Goal: Find specific page/section: Find specific page/section

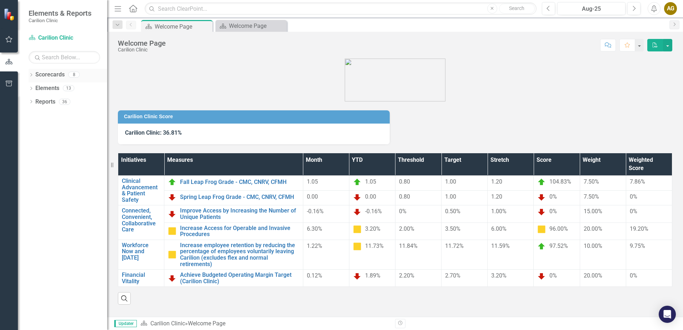
click at [31, 77] on icon "Dropdown" at bounding box center [31, 76] width 5 height 4
click at [398, 323] on icon "Revision History" at bounding box center [400, 323] width 5 height 4
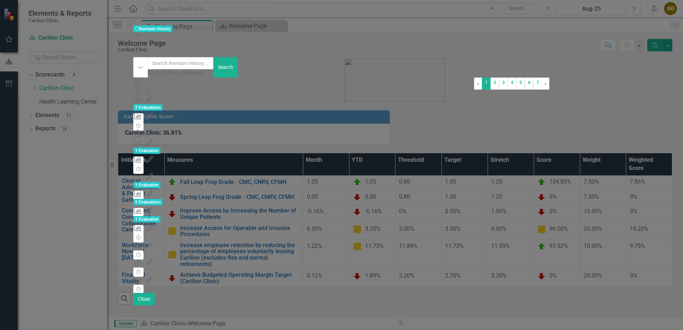
click at [333, 25] on div "Revision History Revision History Revision History" at bounding box center [341, 29] width 417 height 8
click at [140, 50] on icon "Close" at bounding box center [136, 53] width 7 height 6
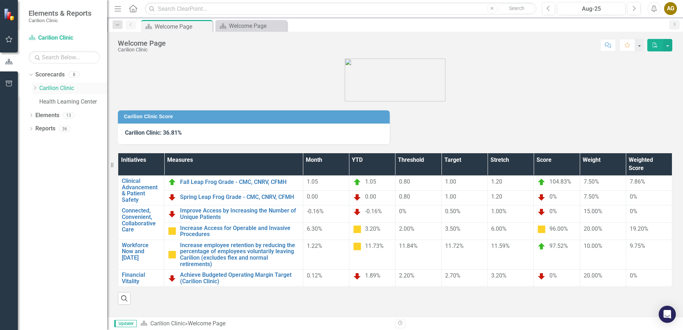
click at [35, 88] on icon "Dropdown" at bounding box center [34, 88] width 5 height 4
click at [38, 101] on icon "Dropdown" at bounding box center [34, 98] width 5 height 4
click at [55, 124] on link "CNRV Hospitalists" at bounding box center [73, 120] width 68 height 8
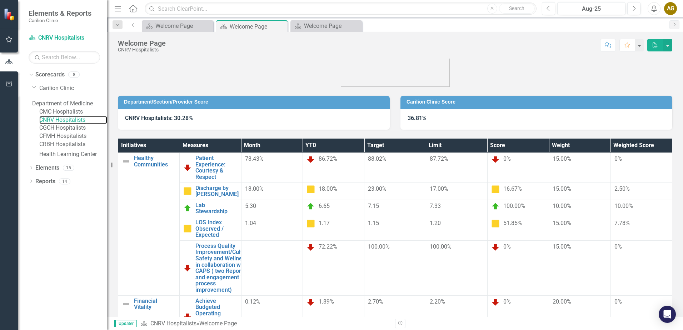
scroll to position [28, 0]
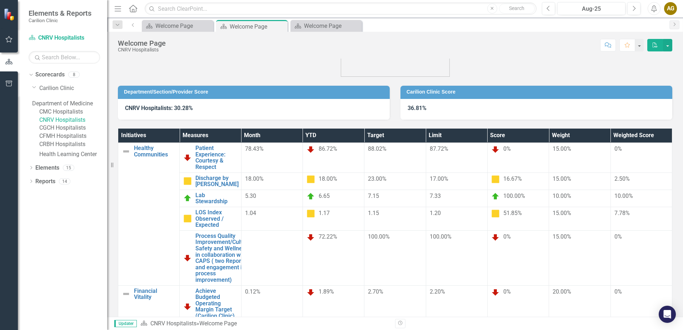
click at [395, 324] on div "Updater Scorecard CNRV Hospitalists » Welcome Page Revision History" at bounding box center [395, 323] width 576 height 13
click at [400, 321] on icon "button" at bounding box center [400, 323] width 4 height 4
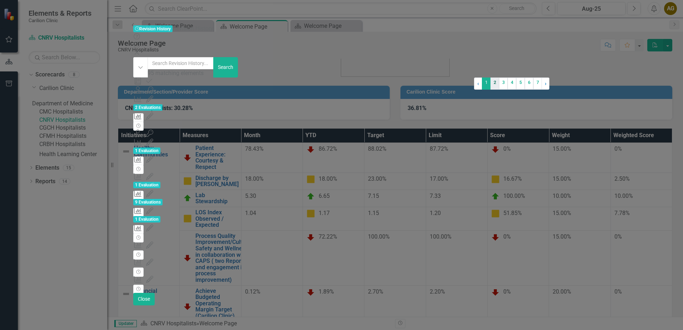
click at [490, 90] on link "2" at bounding box center [494, 84] width 9 height 12
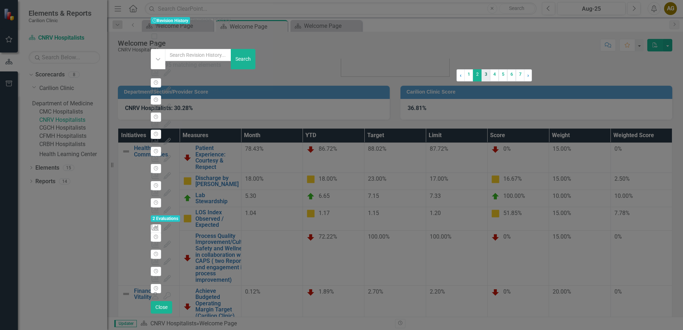
click at [482, 81] on link "3" at bounding box center [486, 75] width 9 height 12
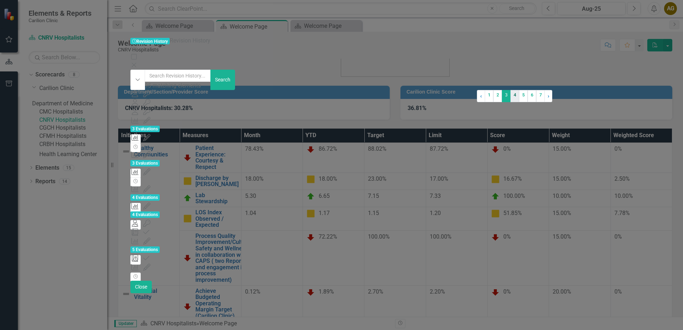
click at [510, 102] on link "4" at bounding box center [514, 96] width 9 height 12
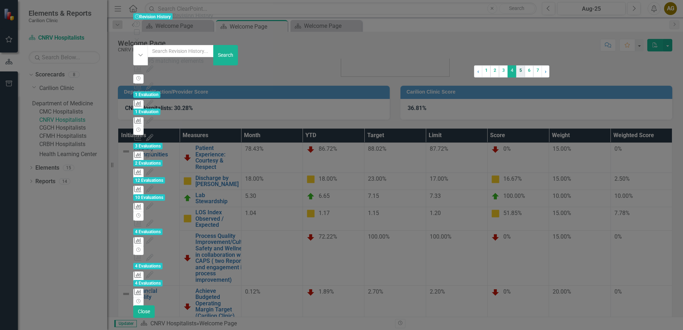
click at [516, 78] on link "5" at bounding box center [520, 71] width 9 height 12
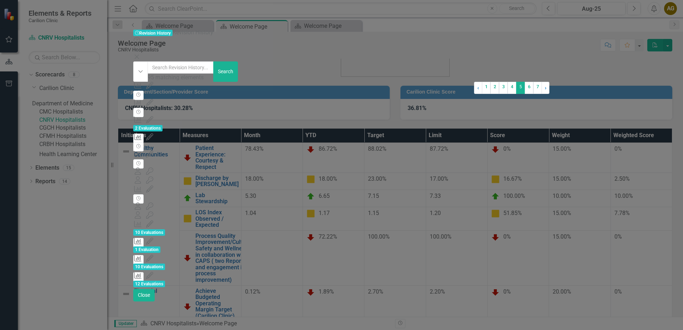
click at [165, 264] on span "10 Evaluations" at bounding box center [149, 267] width 32 height 6
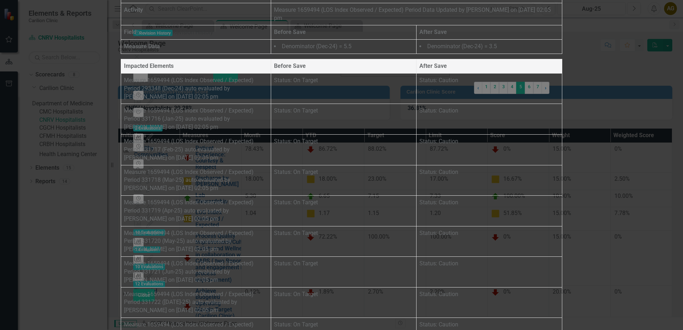
scroll to position [0, 0]
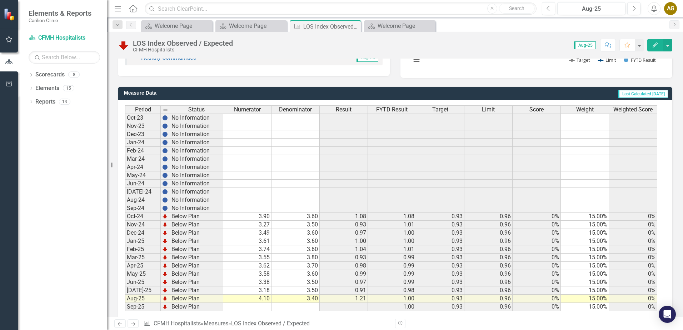
scroll to position [169, 0]
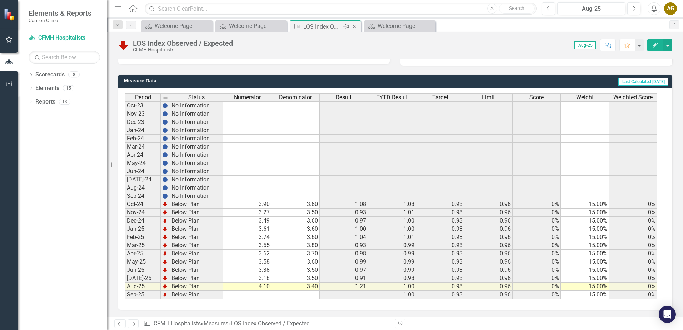
click at [357, 28] on icon "Close" at bounding box center [354, 27] width 7 height 6
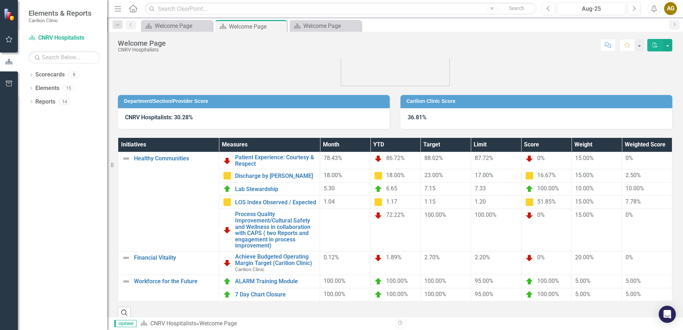
scroll to position [28, 0]
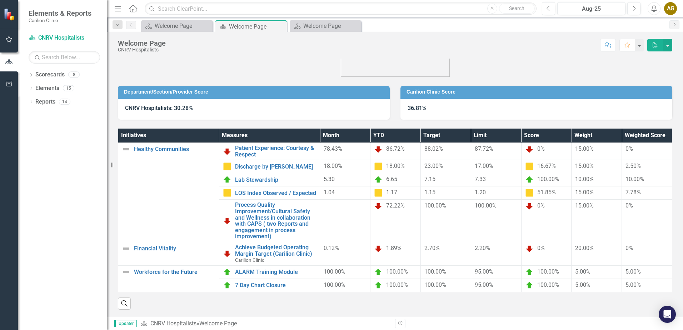
click at [400, 325] on icon "Revision History" at bounding box center [400, 323] width 5 height 4
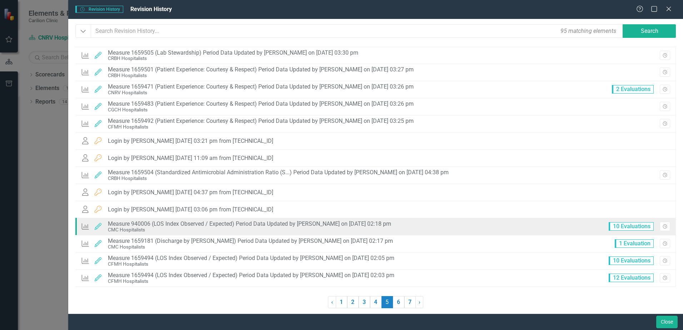
click at [633, 225] on span "10 Evaluations" at bounding box center [631, 226] width 45 height 9
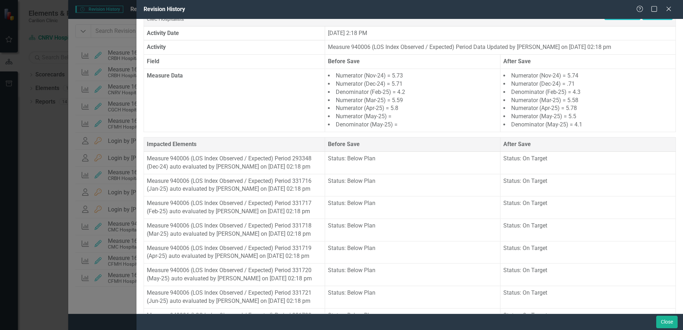
scroll to position [0, 0]
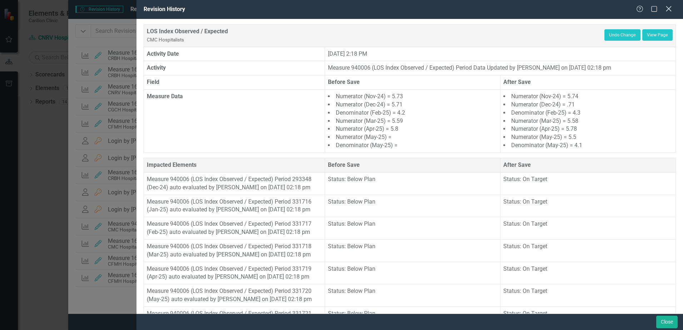
click at [669, 8] on icon "Close" at bounding box center [668, 8] width 9 height 7
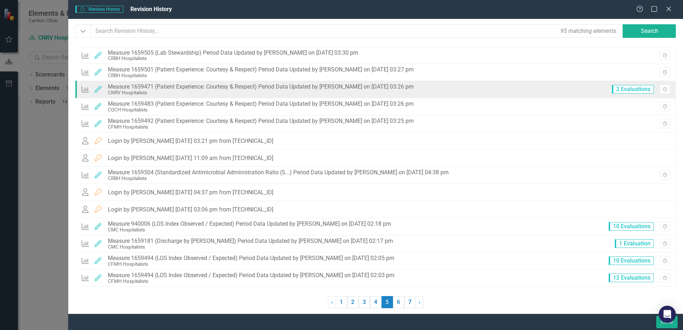
click at [627, 90] on span "2 Evaluations" at bounding box center [633, 89] width 42 height 9
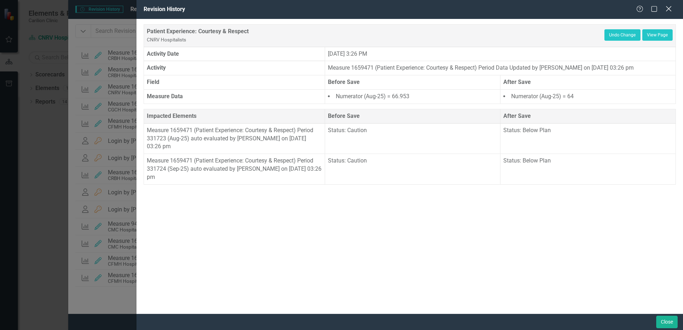
click at [668, 10] on icon at bounding box center [668, 8] width 5 height 5
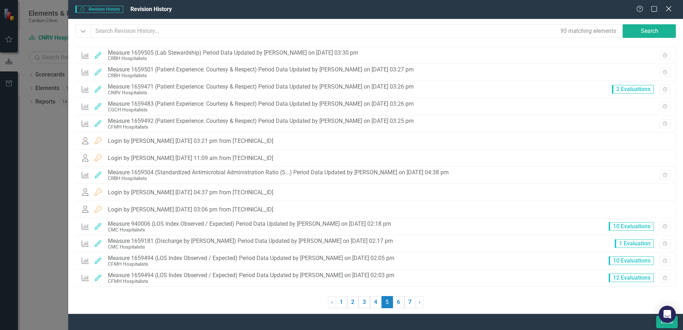
click at [668, 9] on icon "Close" at bounding box center [668, 8] width 9 height 7
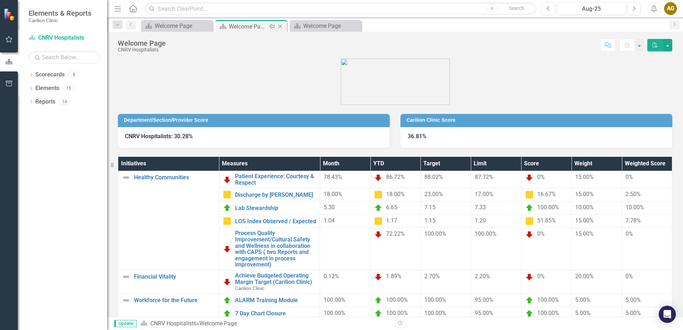
click at [280, 29] on icon "Close" at bounding box center [279, 27] width 7 height 6
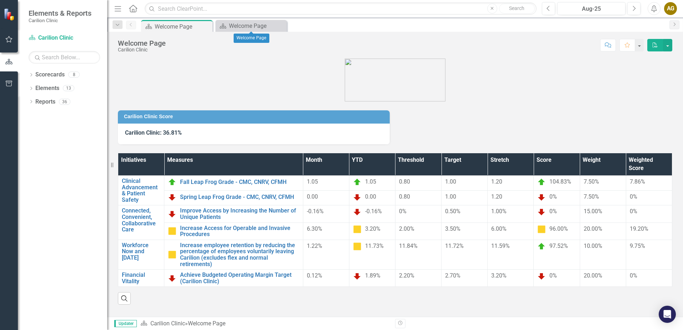
click at [0, 0] on icon "Close" at bounding box center [0, 0] width 0 height 0
